Goal: Navigation & Orientation: Find specific page/section

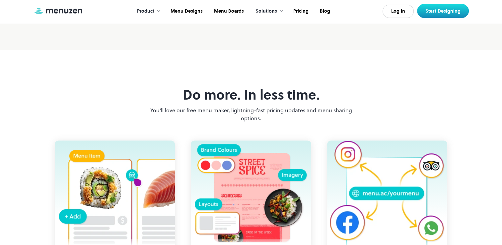
scroll to position [347, 0]
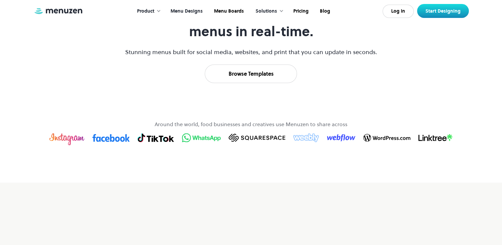
click at [189, 9] on link "Menu Designs" at bounding box center [185, 11] width 43 height 21
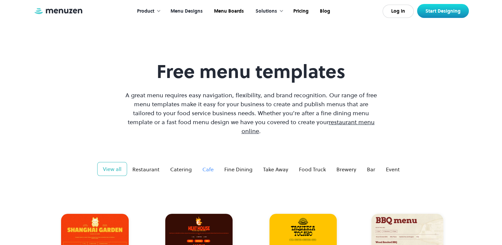
click at [210, 163] on link "Cafe" at bounding box center [208, 169] width 22 height 13
